Goal: Book appointment/travel/reservation

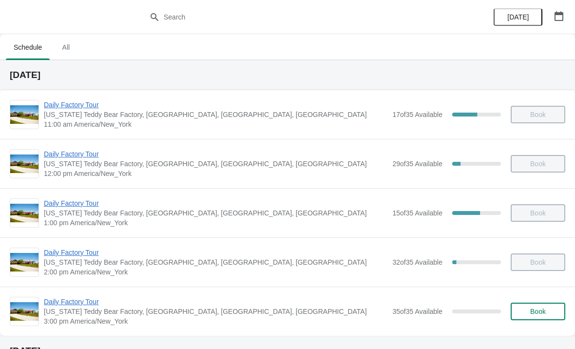
click at [532, 312] on span "Book" at bounding box center [539, 312] width 16 height 8
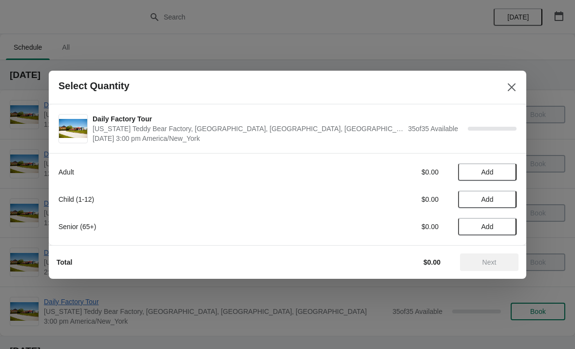
click at [516, 170] on button "Add" at bounding box center [487, 172] width 59 height 18
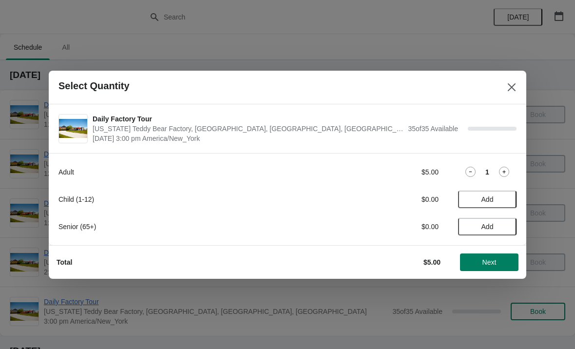
click at [508, 168] on icon at bounding box center [504, 172] width 10 height 10
click at [516, 200] on button "Add" at bounding box center [487, 200] width 59 height 18
click at [492, 263] on span "Next" at bounding box center [490, 262] width 14 height 8
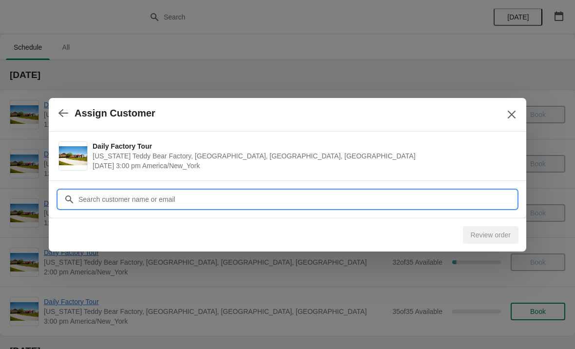
click at [143, 199] on input "Customer" at bounding box center [297, 200] width 439 height 18
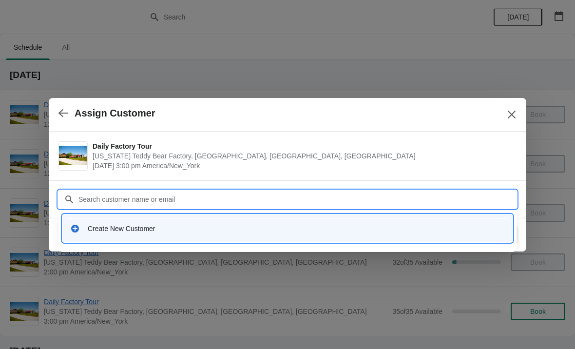
click at [101, 228] on div "Create New Customer" at bounding box center [296, 229] width 417 height 10
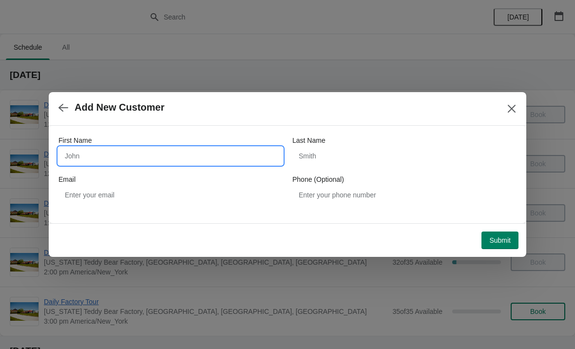
click at [89, 157] on input "First Name" at bounding box center [171, 156] width 224 height 18
type input "John"
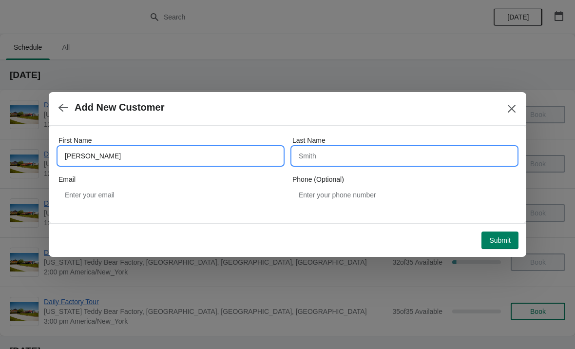
click at [356, 156] on input "Last Name" at bounding box center [405, 156] width 224 height 18
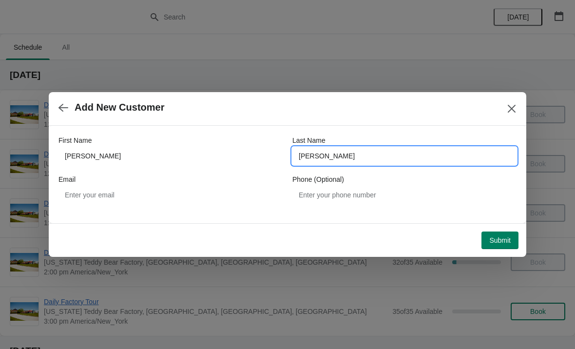
type input "Delucco"
click at [502, 243] on span "Submit" at bounding box center [500, 241] width 21 height 8
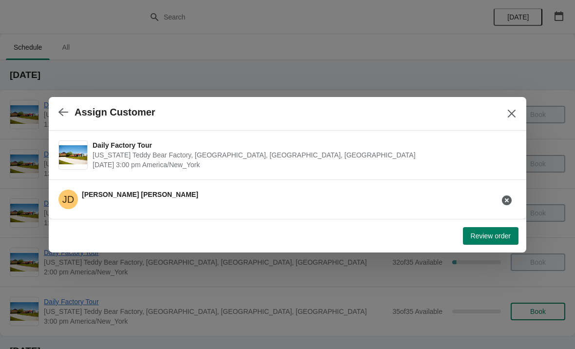
click at [485, 251] on div "Review order" at bounding box center [288, 236] width 478 height 34
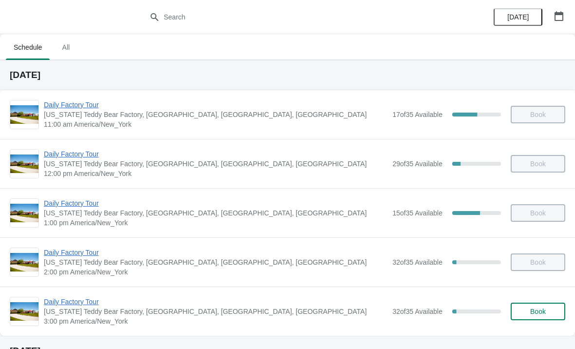
click at [65, 305] on span "Daily Factory Tour" at bounding box center [216, 302] width 344 height 10
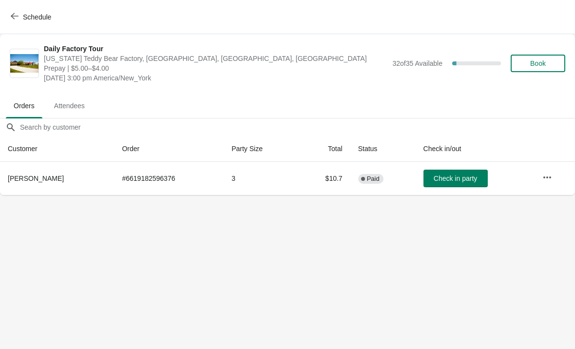
click at [459, 178] on span "Check in party" at bounding box center [455, 179] width 43 height 8
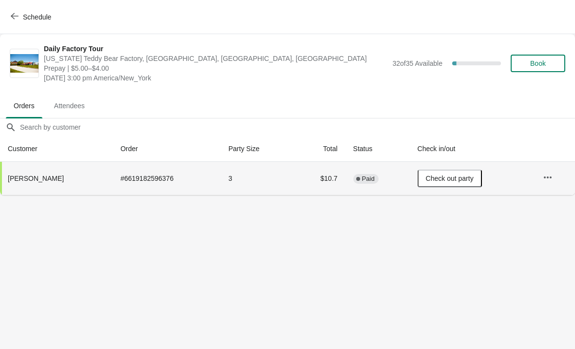
click at [20, 12] on button "Schedule" at bounding box center [32, 17] width 54 height 18
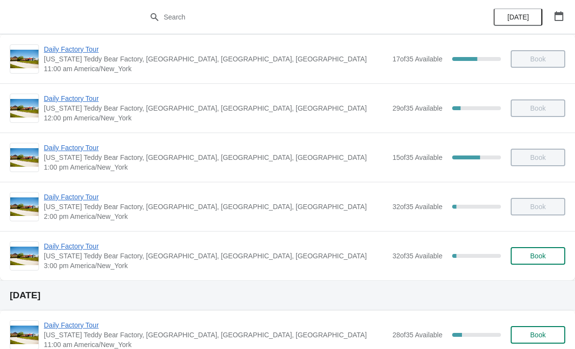
scroll to position [56, 0]
click at [77, 245] on span "Daily Factory Tour" at bounding box center [216, 246] width 344 height 10
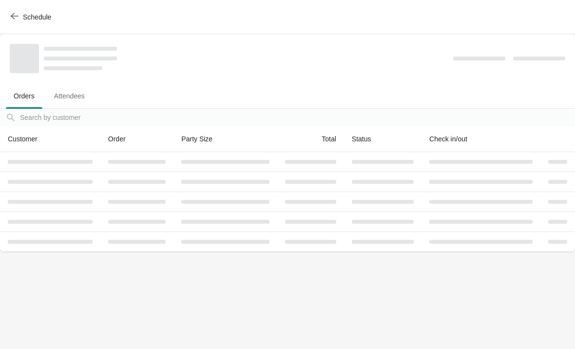
scroll to position [0, 0]
